Goal: Task Accomplishment & Management: Use online tool/utility

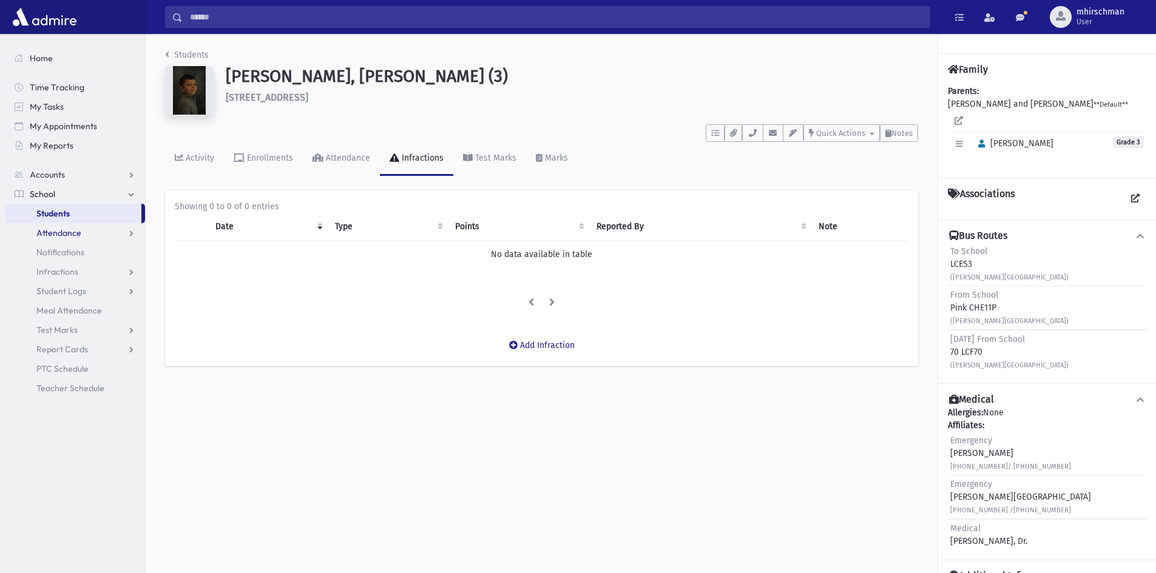
click at [57, 237] on span "Attendance" at bounding box center [58, 233] width 45 height 11
click at [56, 249] on span "Entry" at bounding box center [56, 252] width 21 height 11
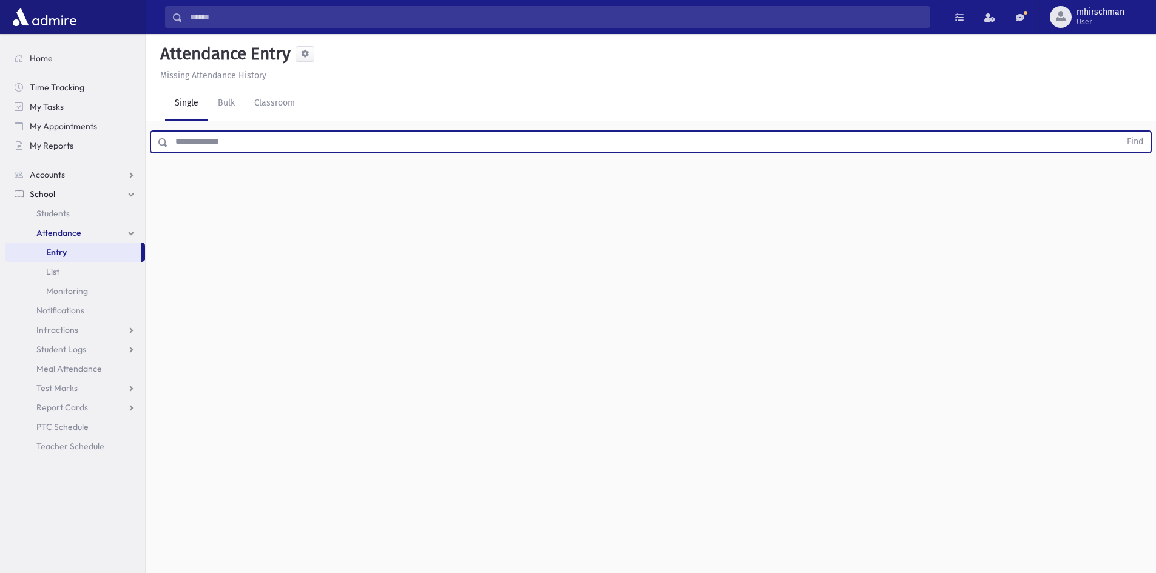
click at [188, 139] on input "text" at bounding box center [644, 142] width 952 height 22
type input "*******"
click at [1120, 132] on button "Find" at bounding box center [1135, 142] width 31 height 21
click at [643, 188] on label "Entrance Ent" at bounding box center [633, 182] width 50 height 22
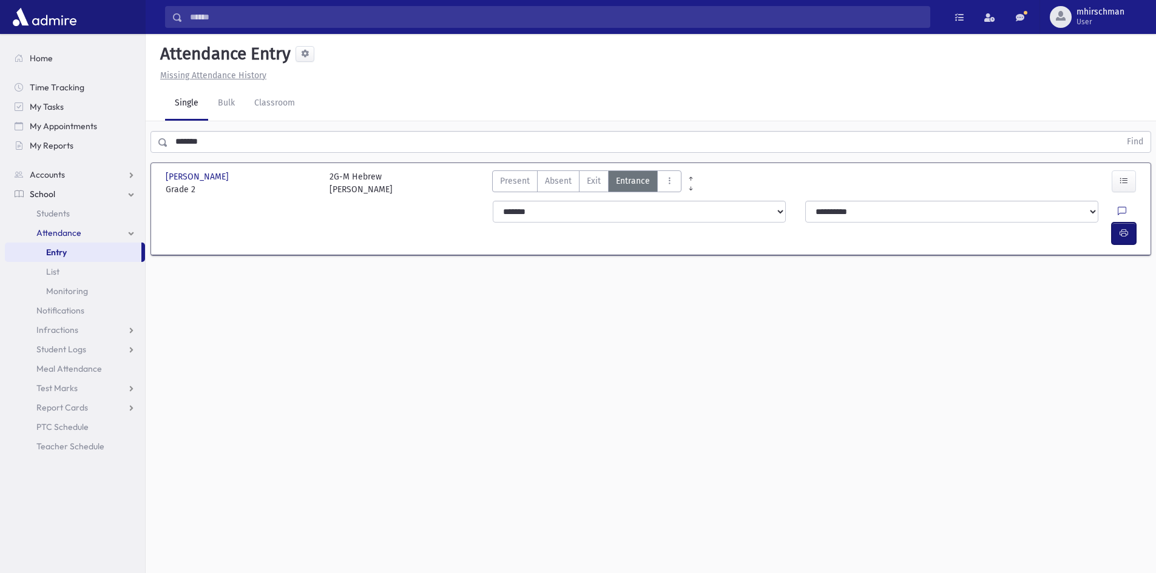
click at [1125, 228] on icon "button" at bounding box center [1124, 233] width 8 height 10
